Goal: Check status: Check status

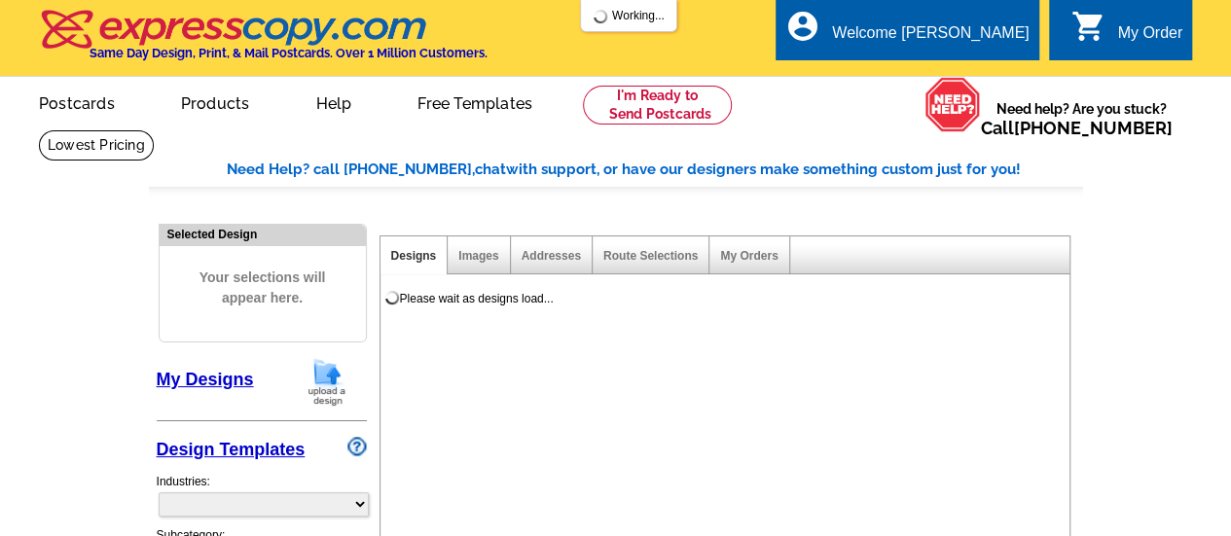
select select "785"
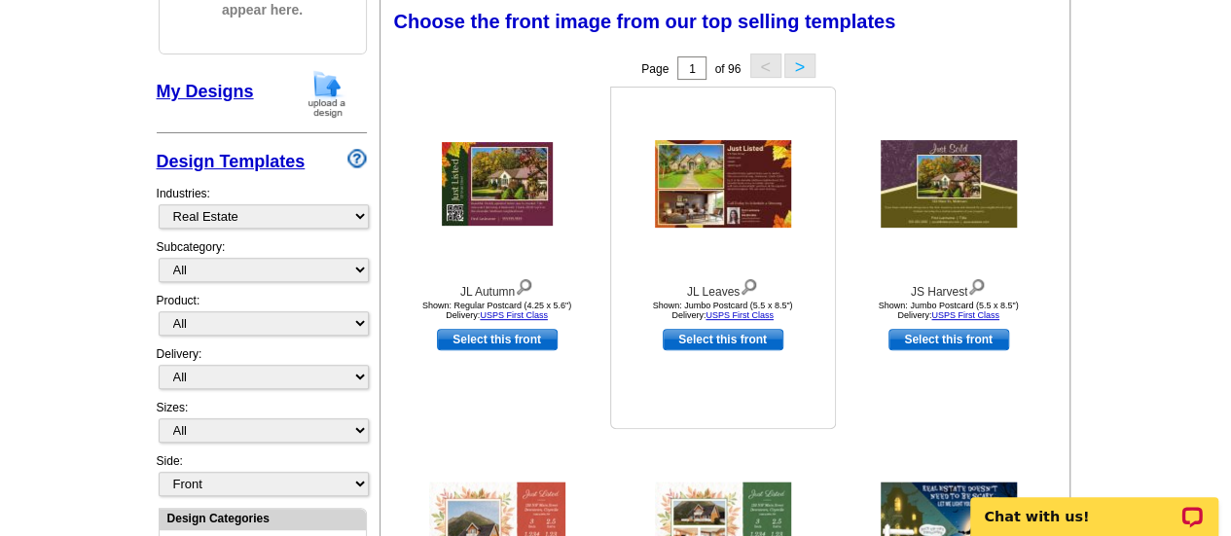
scroll to position [292, 0]
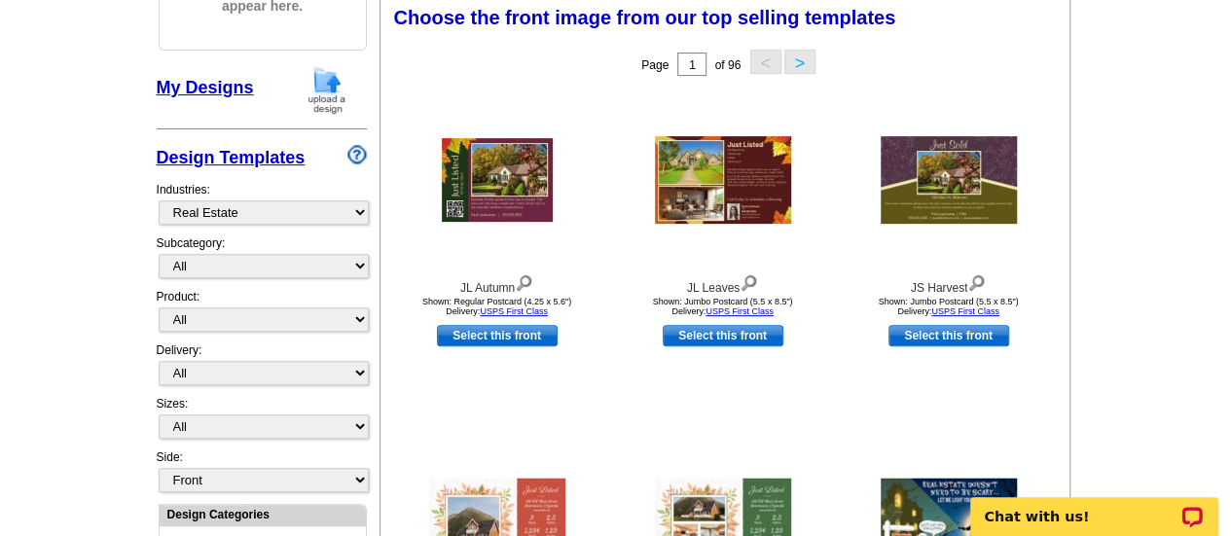
click at [224, 94] on link "My Designs" at bounding box center [205, 87] width 97 height 19
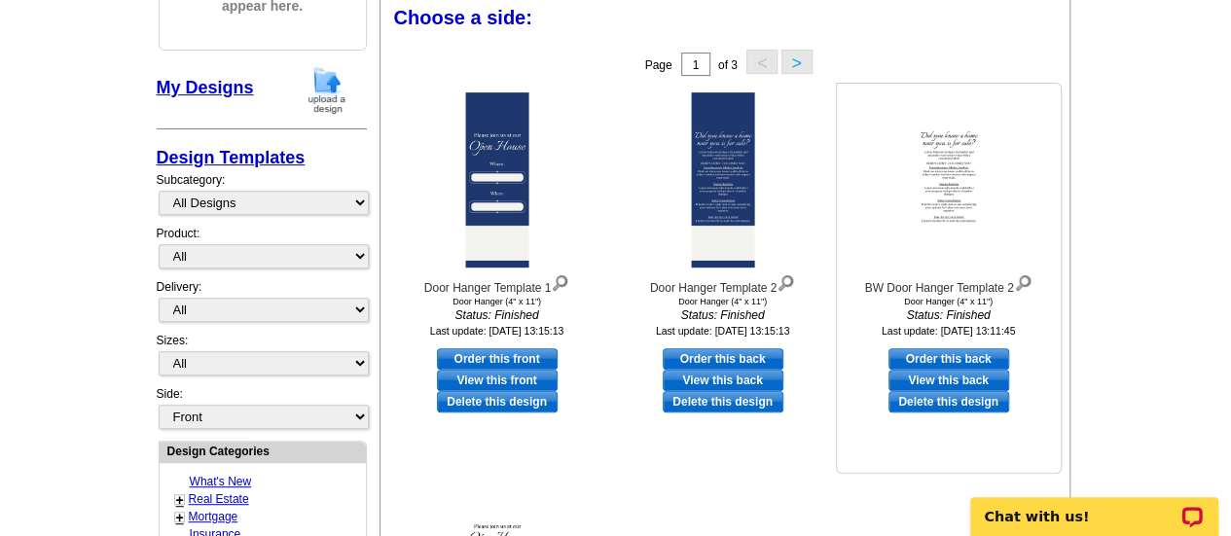
click at [1028, 276] on img at bounding box center [1023, 281] width 18 height 21
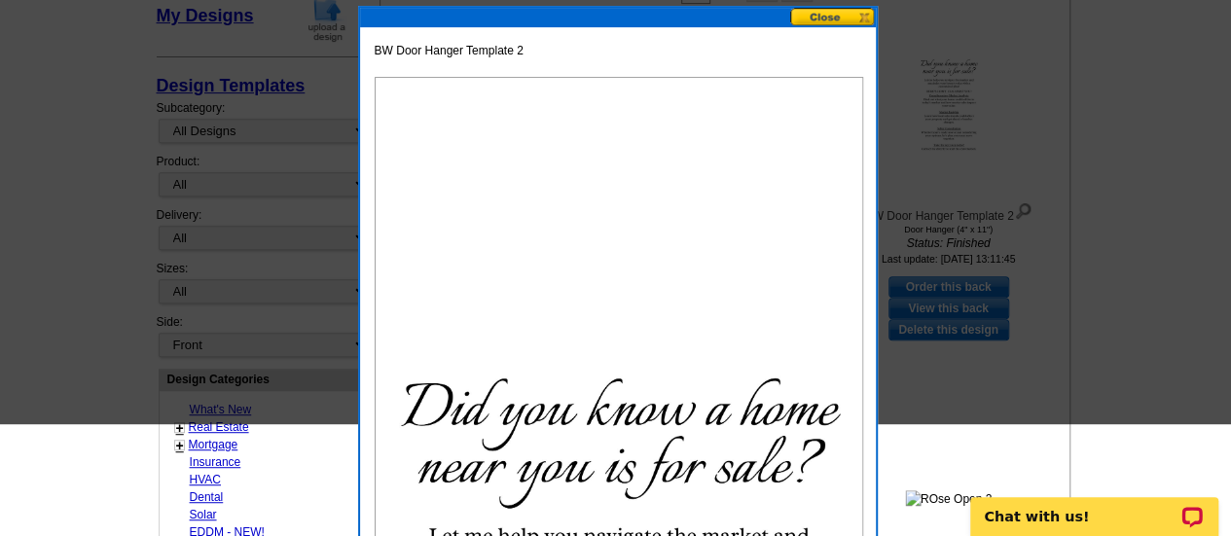
scroll to position [214, 0]
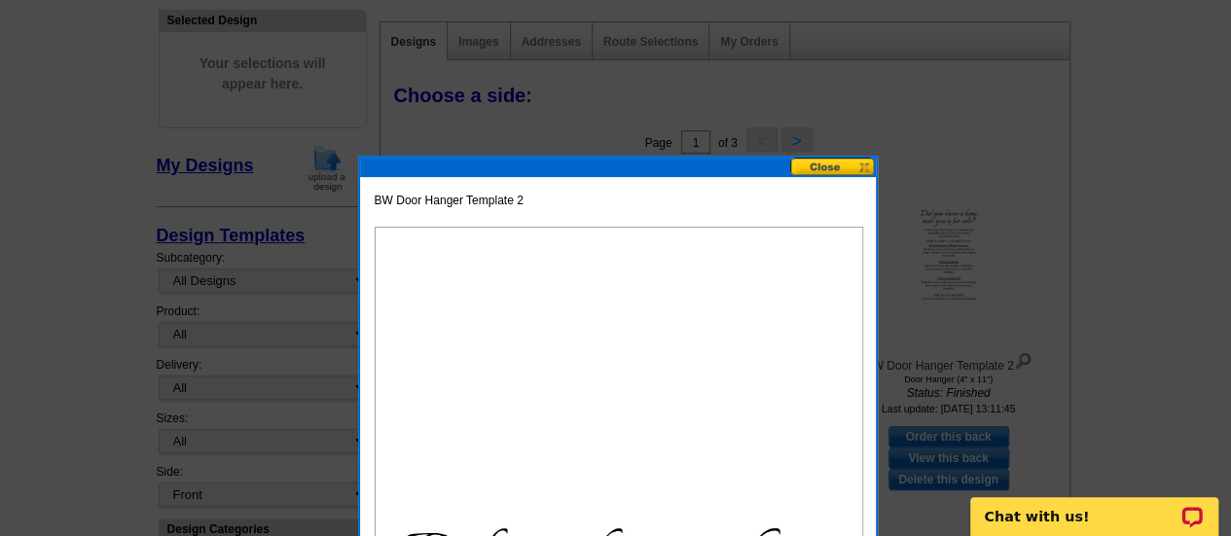
click at [824, 174] on button at bounding box center [833, 167] width 86 height 18
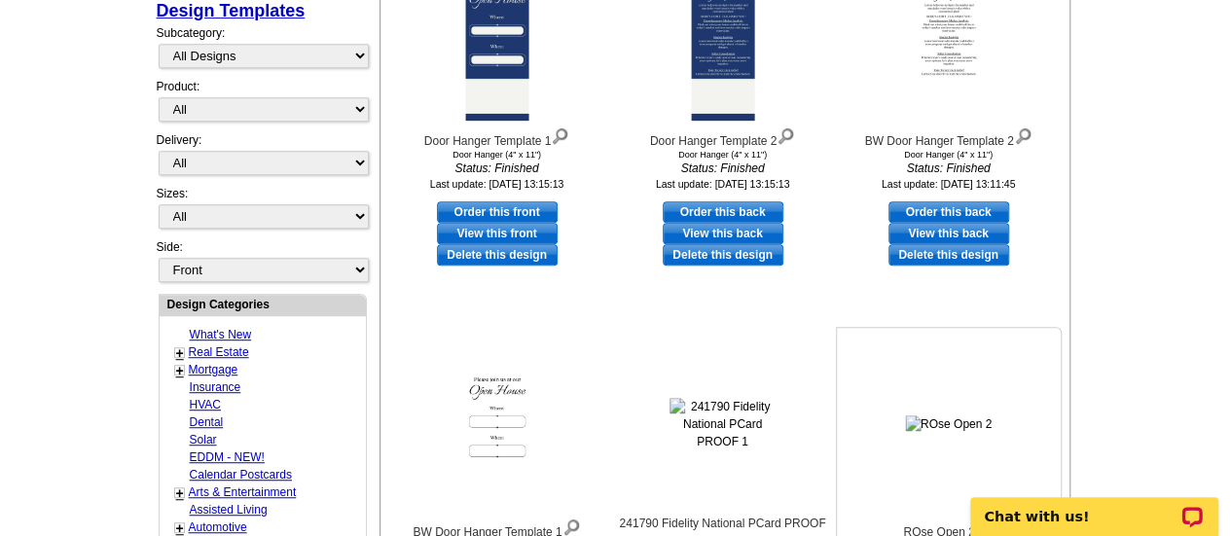
scroll to position [409, 0]
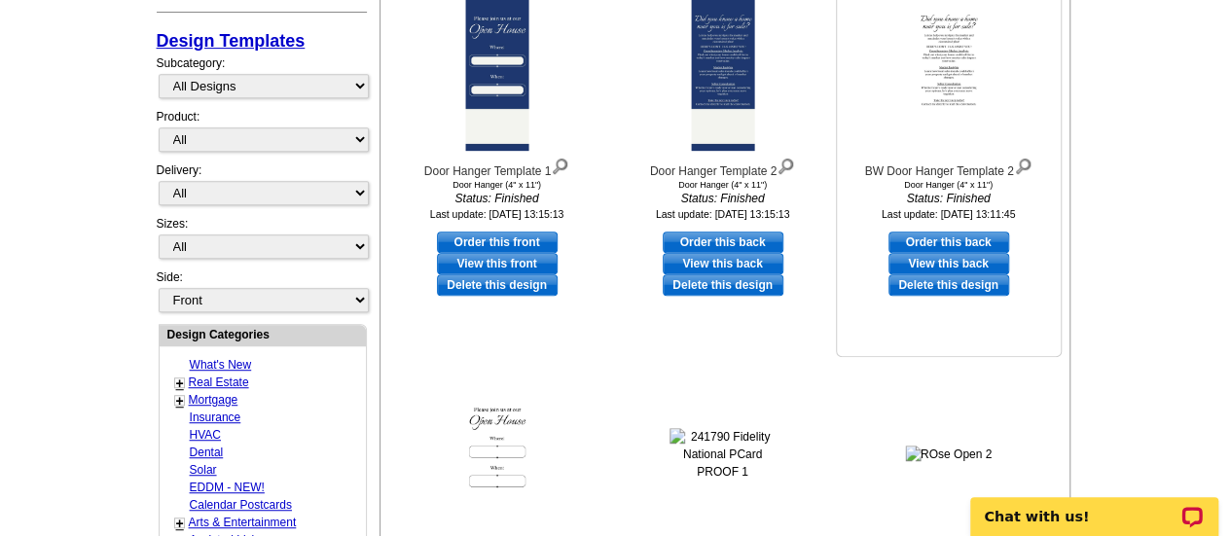
click at [938, 265] on link "View this back" at bounding box center [949, 263] width 121 height 21
click at [723, 260] on link "View this back" at bounding box center [723, 263] width 121 height 21
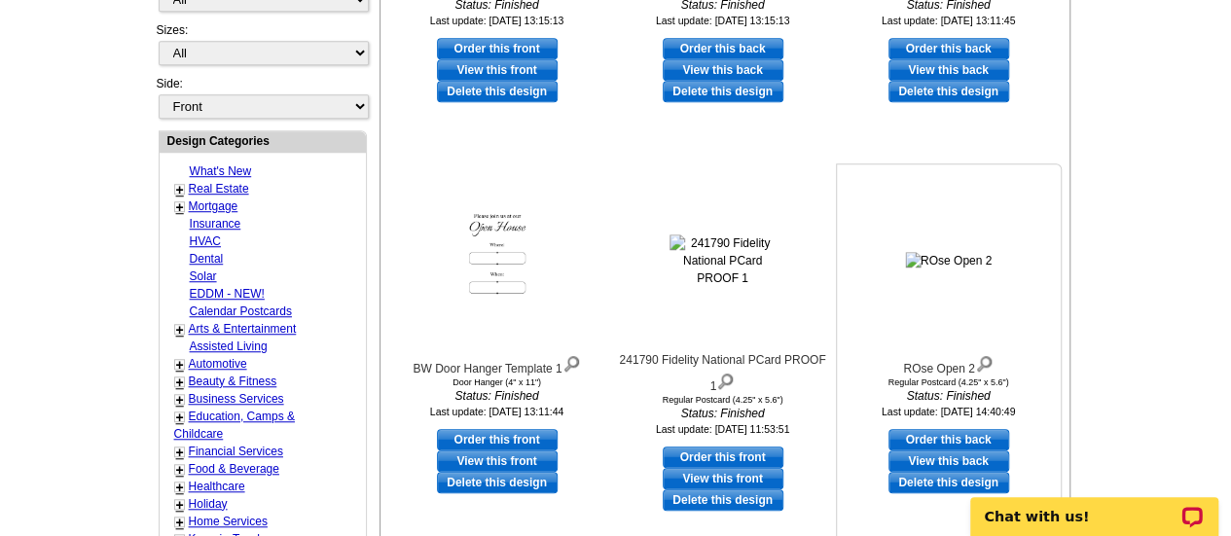
scroll to position [604, 0]
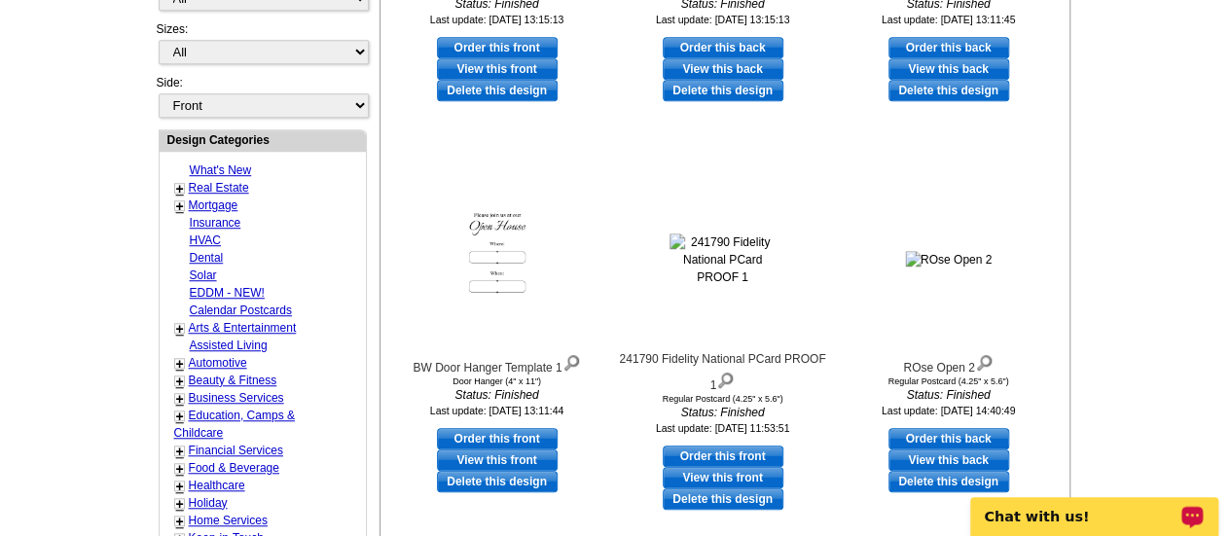
click at [1048, 522] on p "Chat with us!" at bounding box center [1081, 517] width 193 height 16
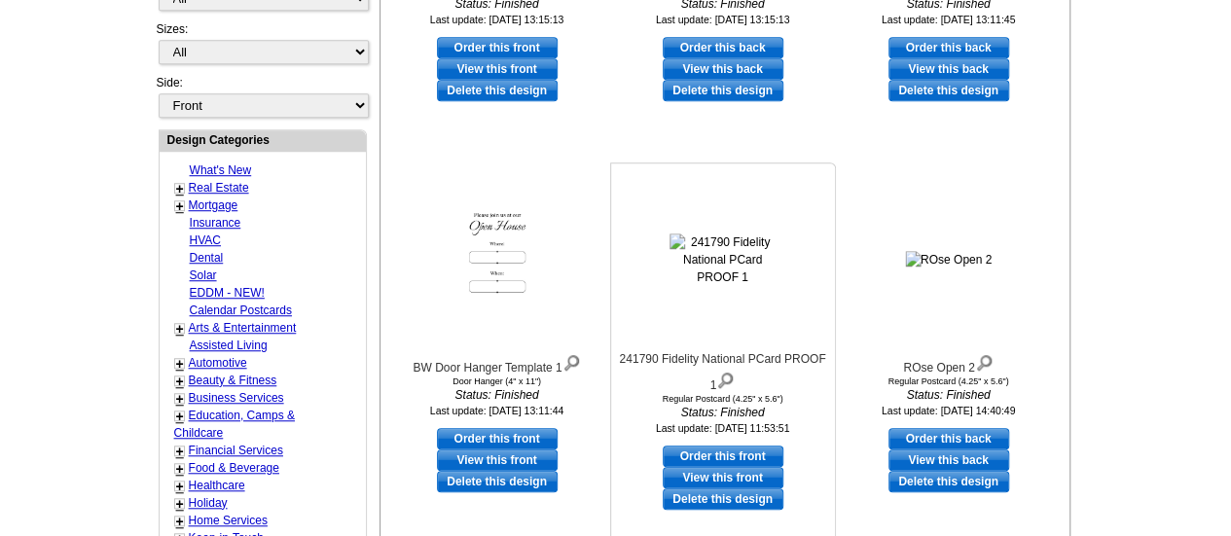
click at [724, 239] on img at bounding box center [723, 260] width 107 height 53
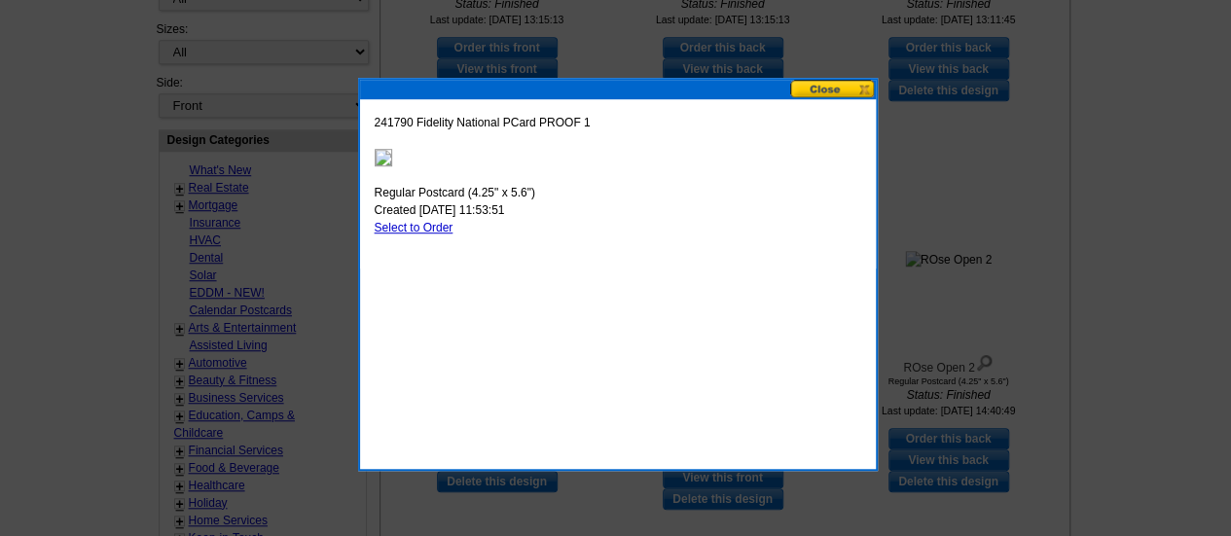
click at [816, 87] on button at bounding box center [833, 89] width 86 height 18
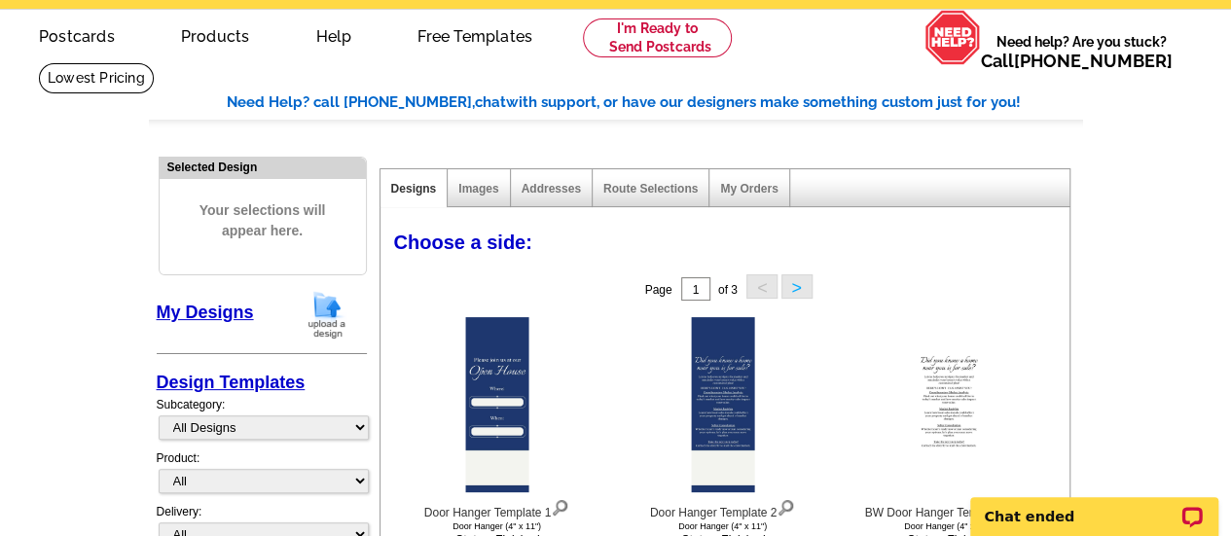
scroll to position [19, 0]
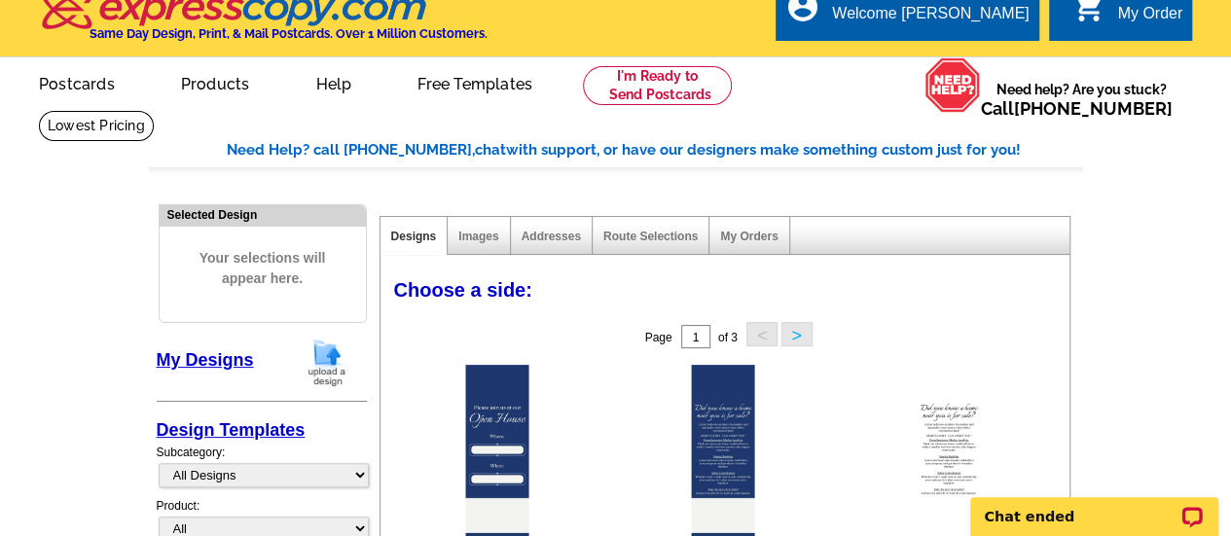
click at [1115, 26] on div "0 shopping_cart My Order" at bounding box center [1120, 10] width 143 height 61
click at [1138, 15] on div "My Order" at bounding box center [1150, 18] width 65 height 27
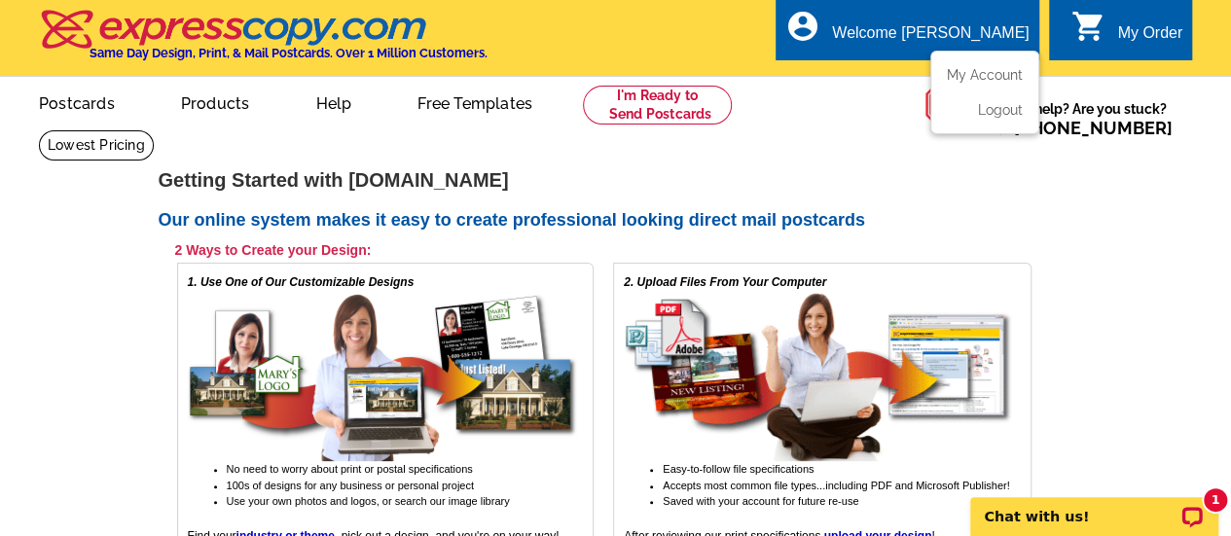
click at [976, 20] on div "account_circle Welcome Kerry My Account Logout" at bounding box center [907, 29] width 263 height 61
click at [951, 69] on link "My Account" at bounding box center [981, 75] width 84 height 18
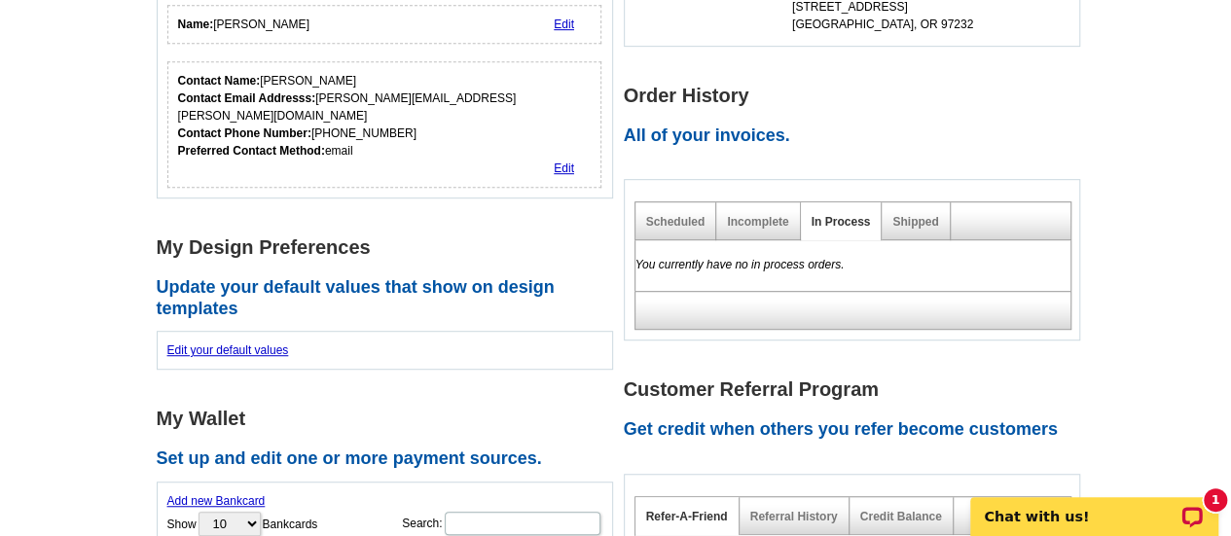
scroll to position [487, 0]
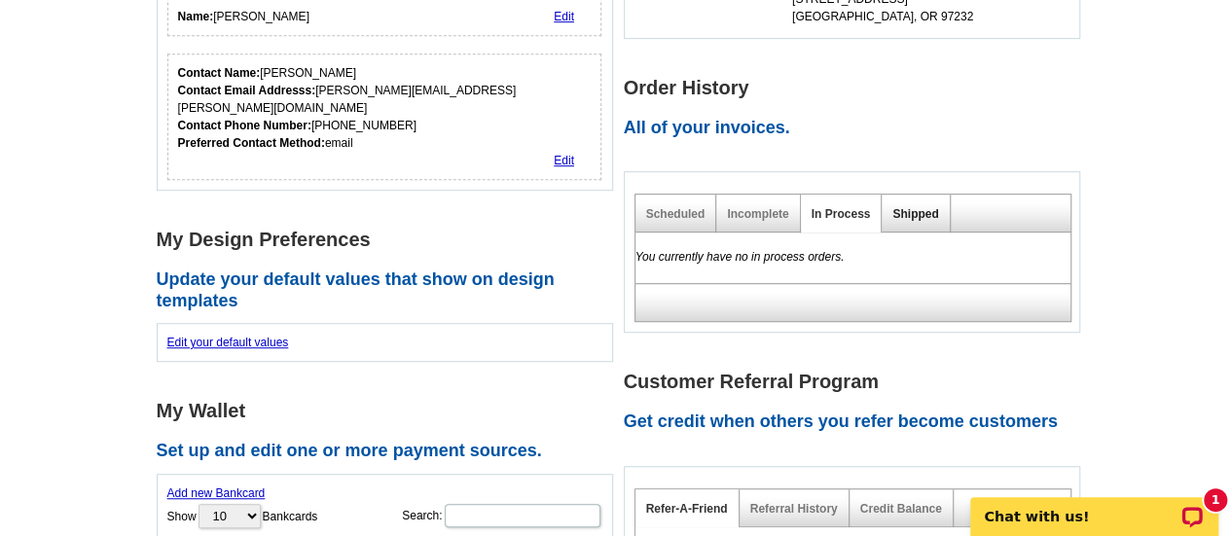
click at [933, 209] on link "Shipped" at bounding box center [916, 214] width 46 height 14
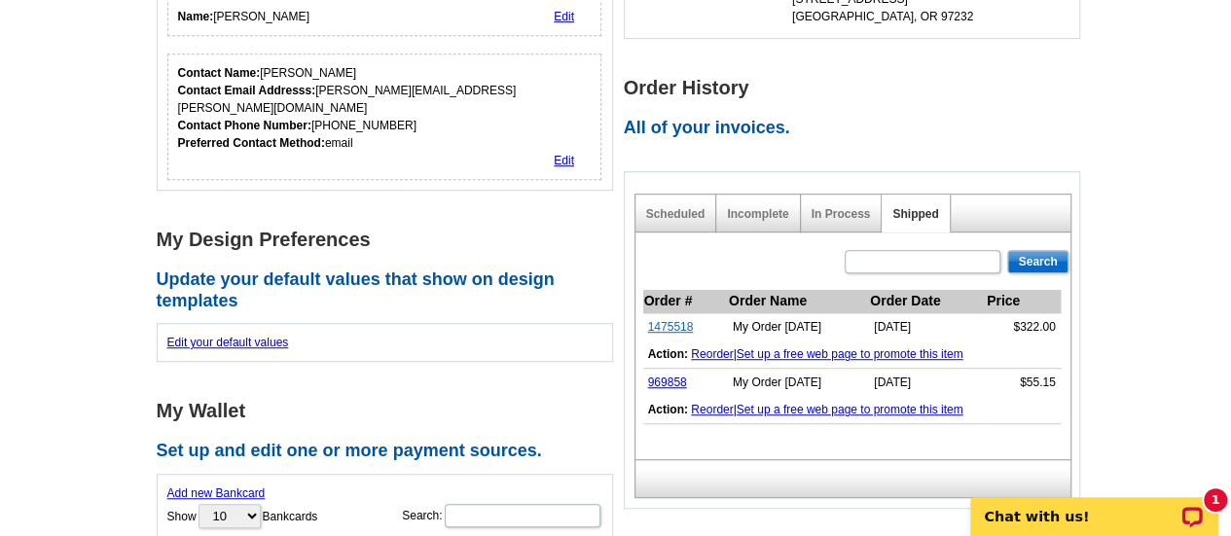
drag, startPoint x: 703, startPoint y: 328, endPoint x: 649, endPoint y: 331, distance: 53.6
click at [649, 331] on td "1475518" at bounding box center [685, 327] width 85 height 28
copy link "1475518"
